Goal: Transaction & Acquisition: Obtain resource

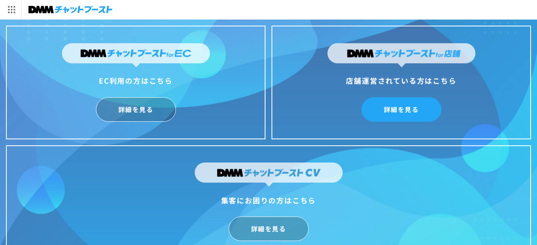
click at [404, 114] on link "詳細を見る" at bounding box center [402, 109] width 80 height 24
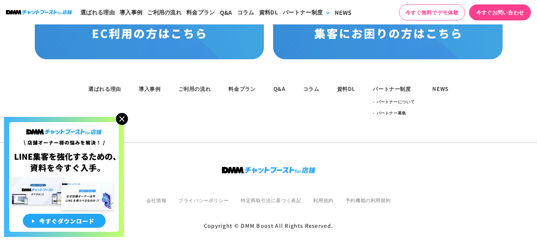
scroll to position [4293, 0]
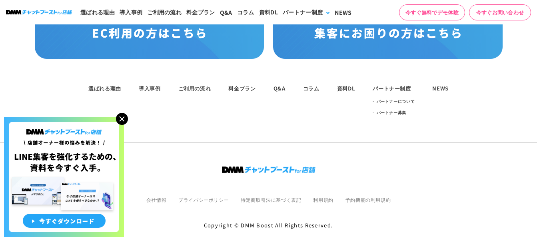
click at [513, 14] on link "今すぐお問い合わせ" at bounding box center [500, 12] width 62 height 16
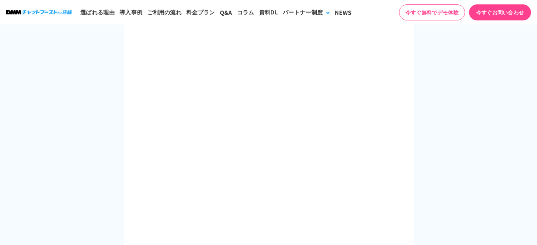
scroll to position [360, 0]
